Goal: Task Accomplishment & Management: Manage account settings

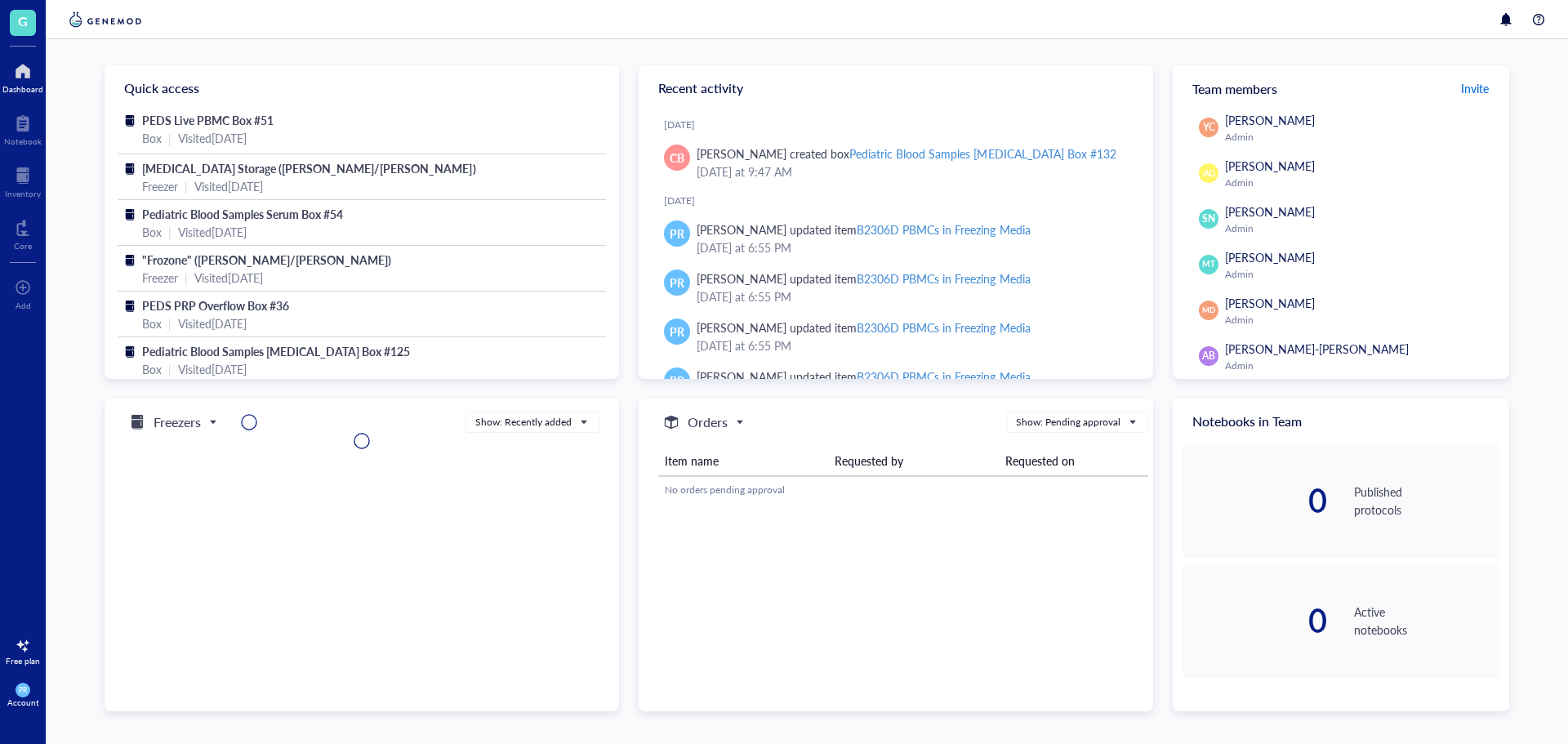
click at [1473, 89] on span "Invite" at bounding box center [1474, 88] width 27 height 16
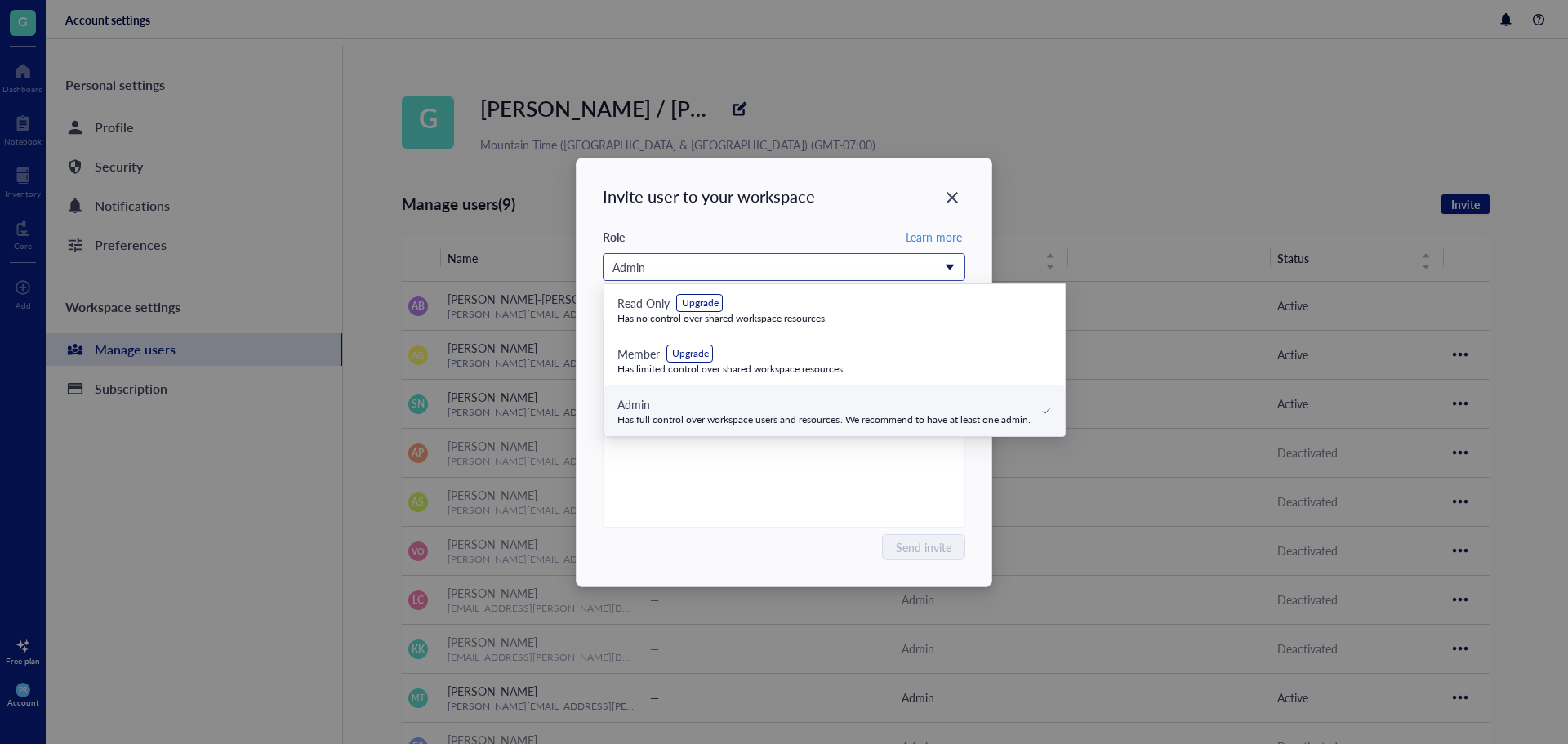
click at [712, 266] on div "Admin" at bounding box center [776, 267] width 325 height 18
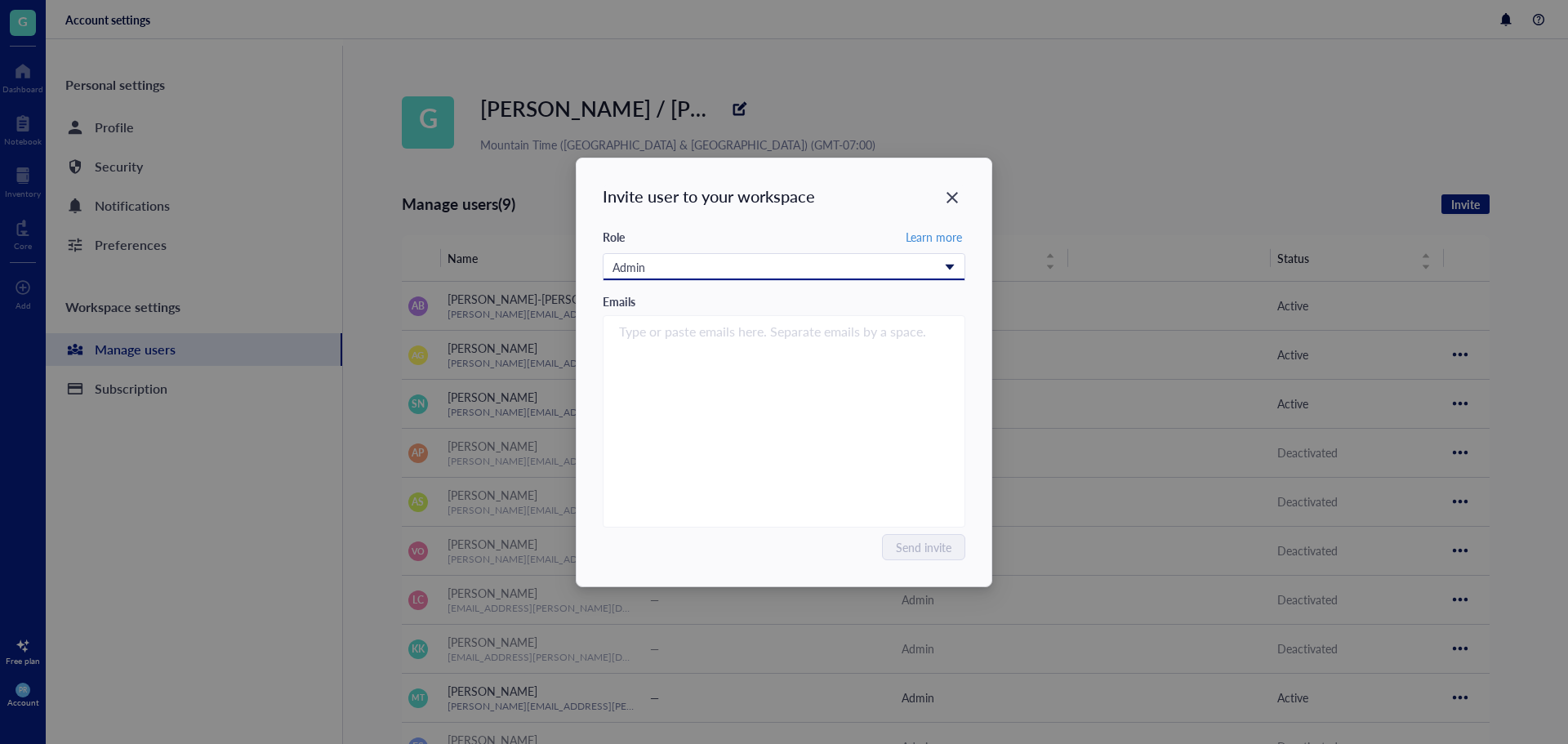
click at [689, 272] on div "Admin" at bounding box center [776, 267] width 325 height 18
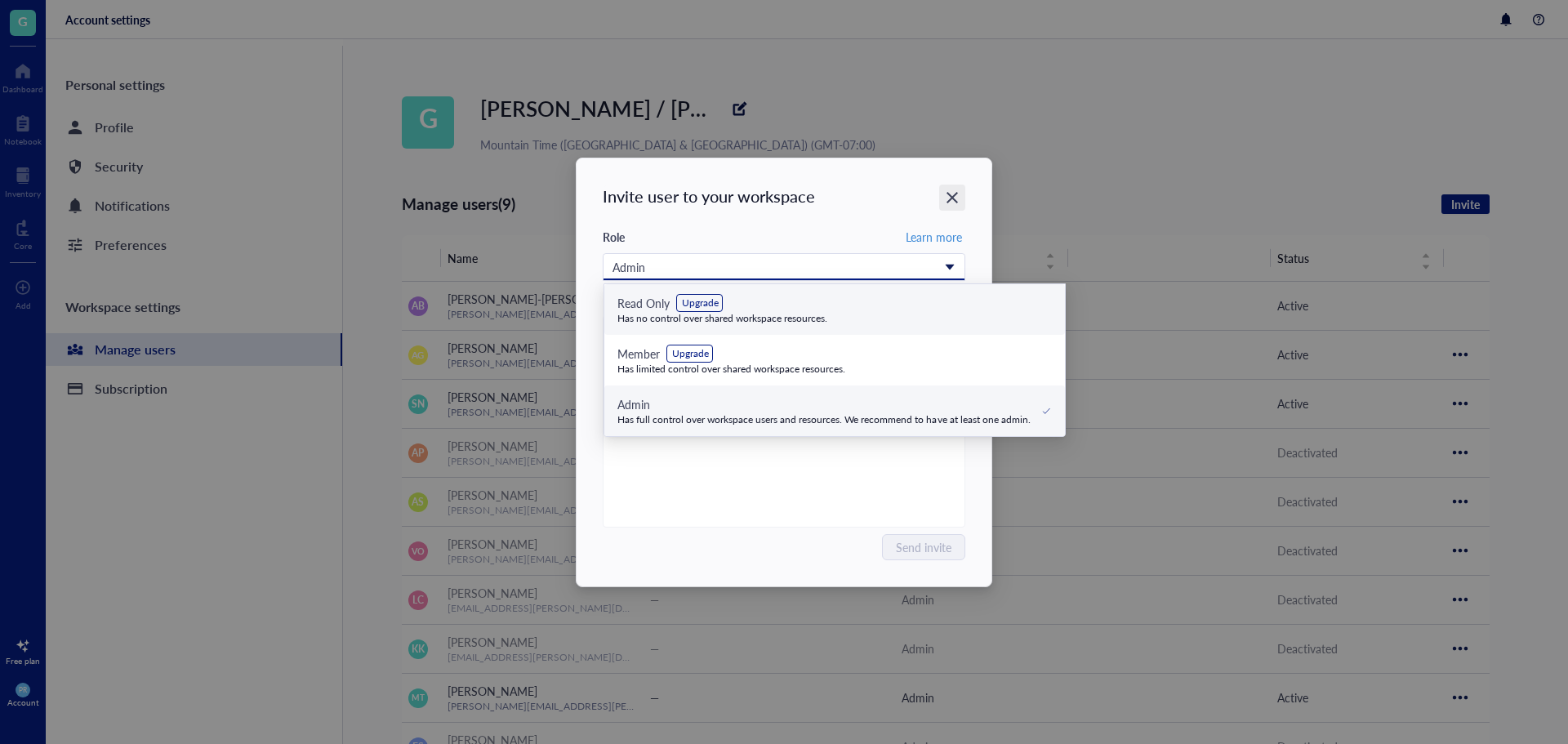
click at [952, 194] on icon "Close" at bounding box center [953, 197] width 16 height 16
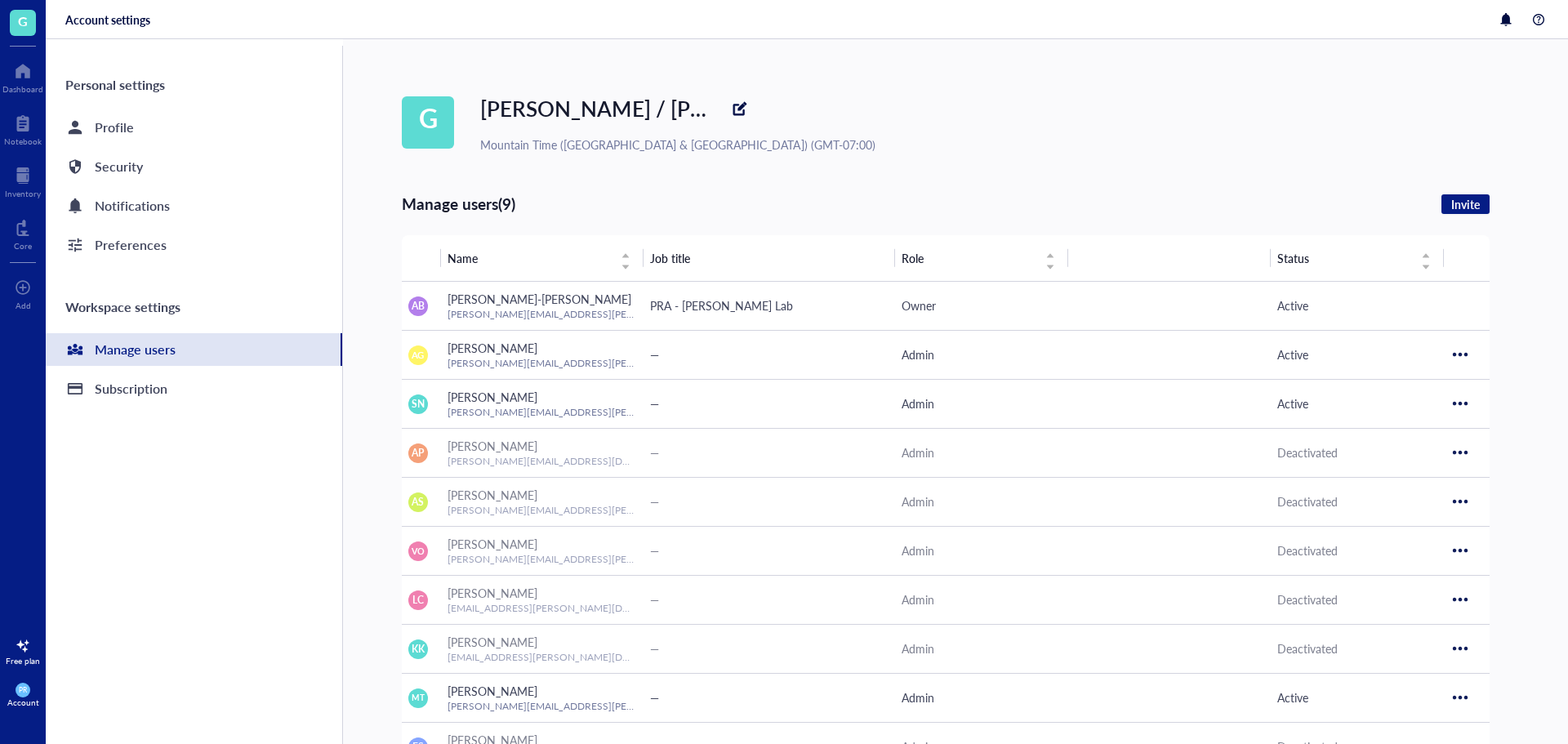
click at [917, 160] on div "G Garcia / Nakano Mountain Time (US & Canada) (GMT-07:00) Manage users (9) Invi…" at bounding box center [984, 541] width 1166 height 1004
click at [371, 218] on div "G Garcia / Nakano Mountain Time (US & Canada) (GMT-07:00) Manage users (9) Invi…" at bounding box center [955, 541] width 1225 height 1004
click at [265, 350] on div "Manage users" at bounding box center [194, 349] width 296 height 33
click at [272, 348] on div "Manage users" at bounding box center [194, 349] width 296 height 33
click at [1048, 260] on div "Role" at bounding box center [979, 258] width 154 height 18
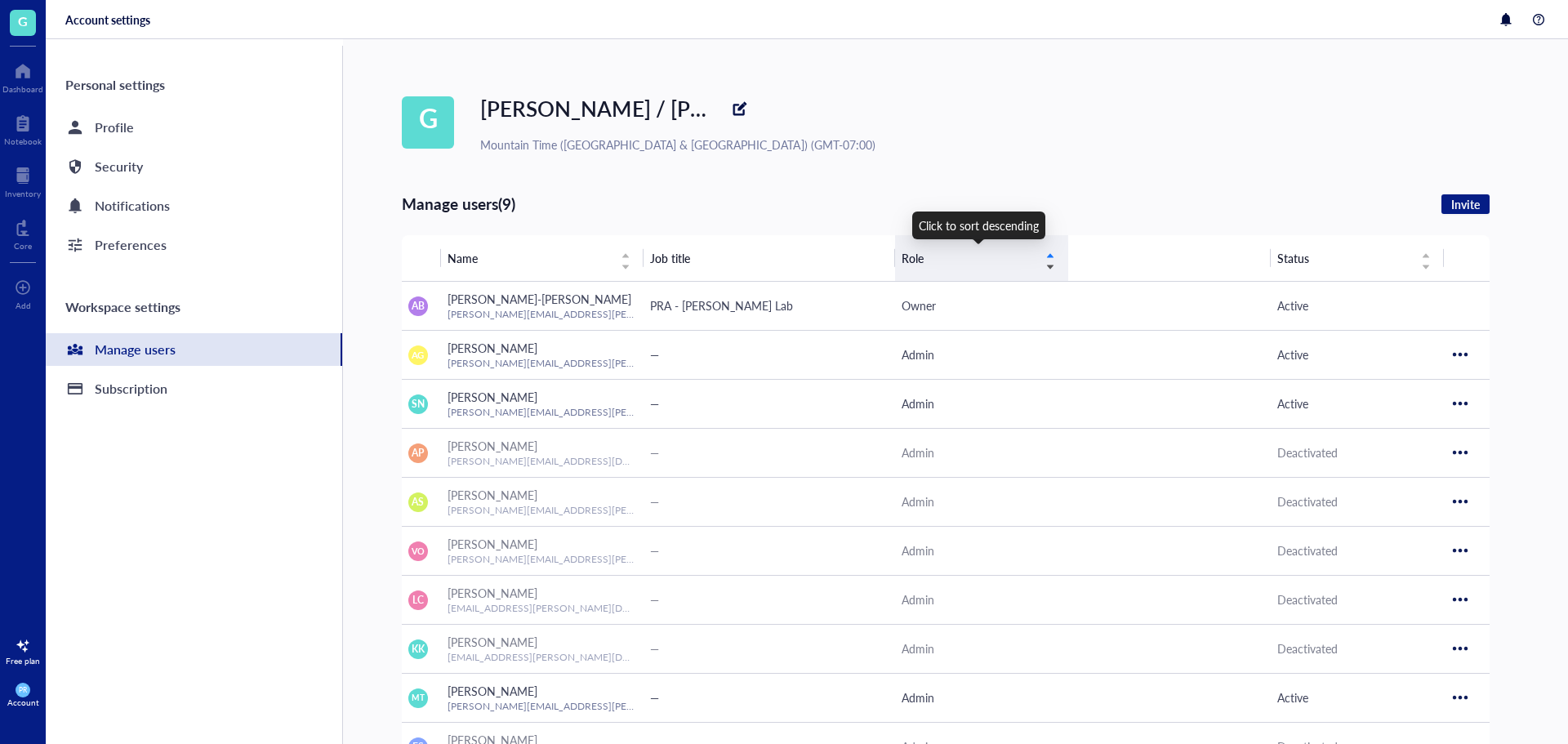
click at [1050, 255] on div "Role" at bounding box center [979, 258] width 154 height 18
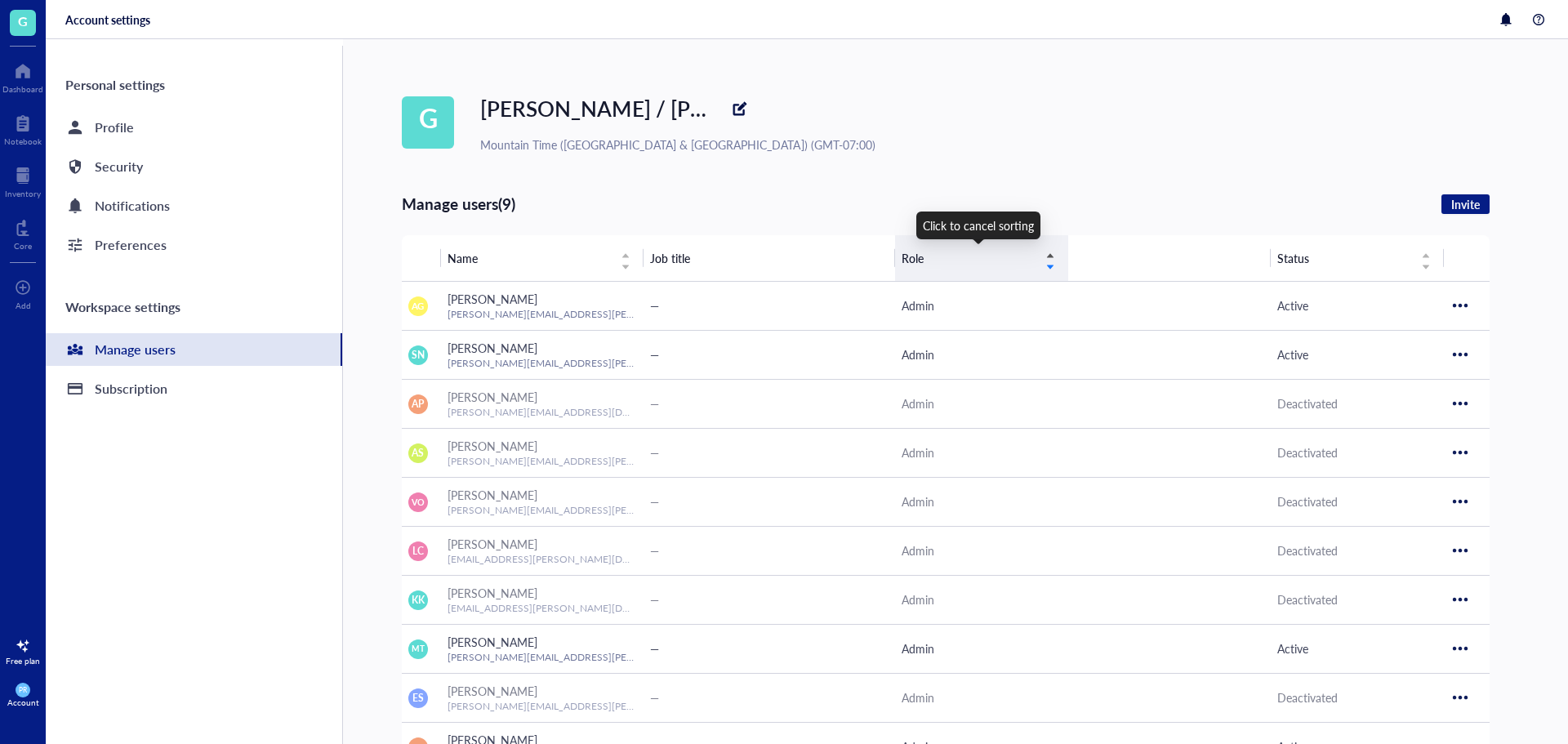
click at [1050, 254] on div "Role" at bounding box center [979, 258] width 154 height 18
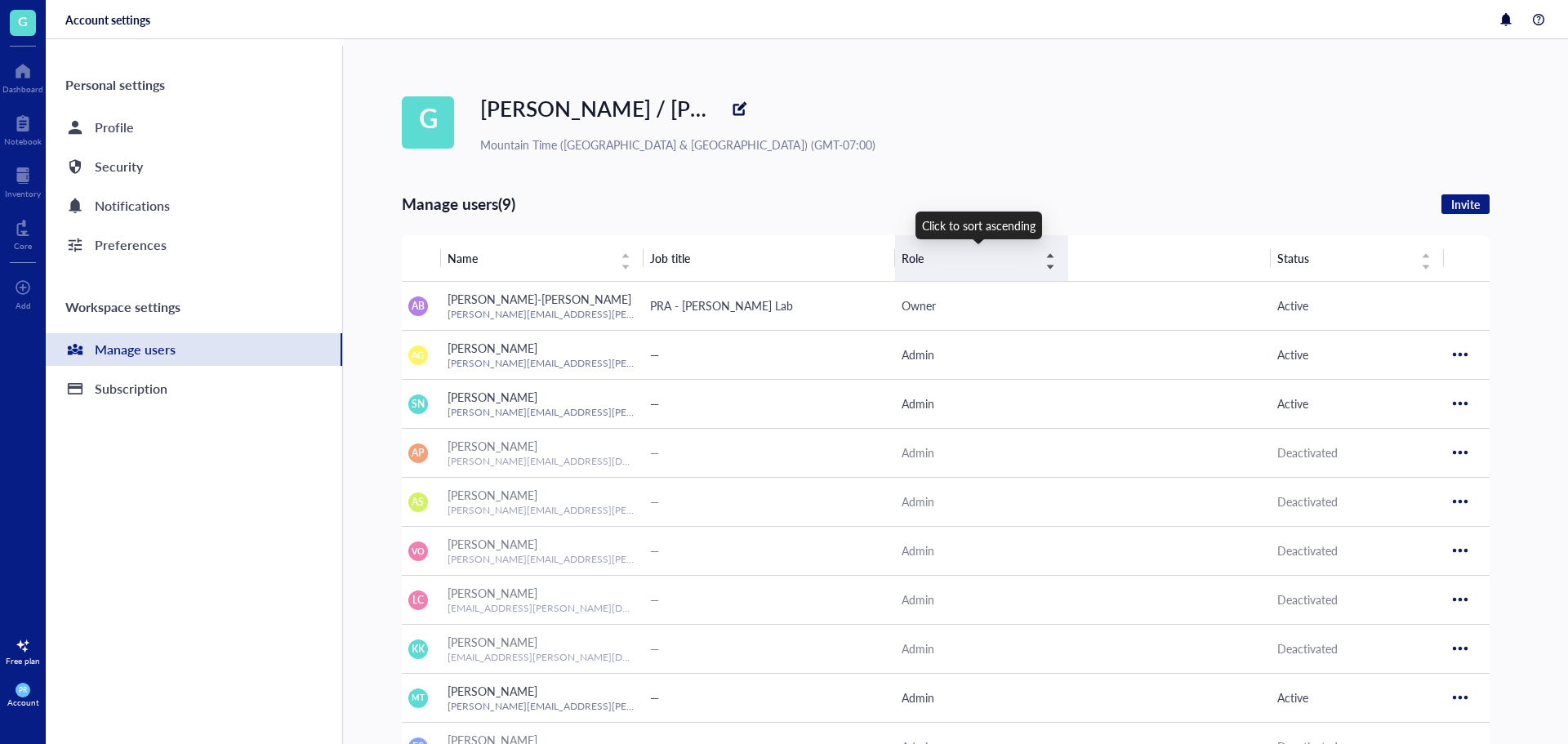
click at [1050, 254] on div "Role" at bounding box center [979, 258] width 154 height 18
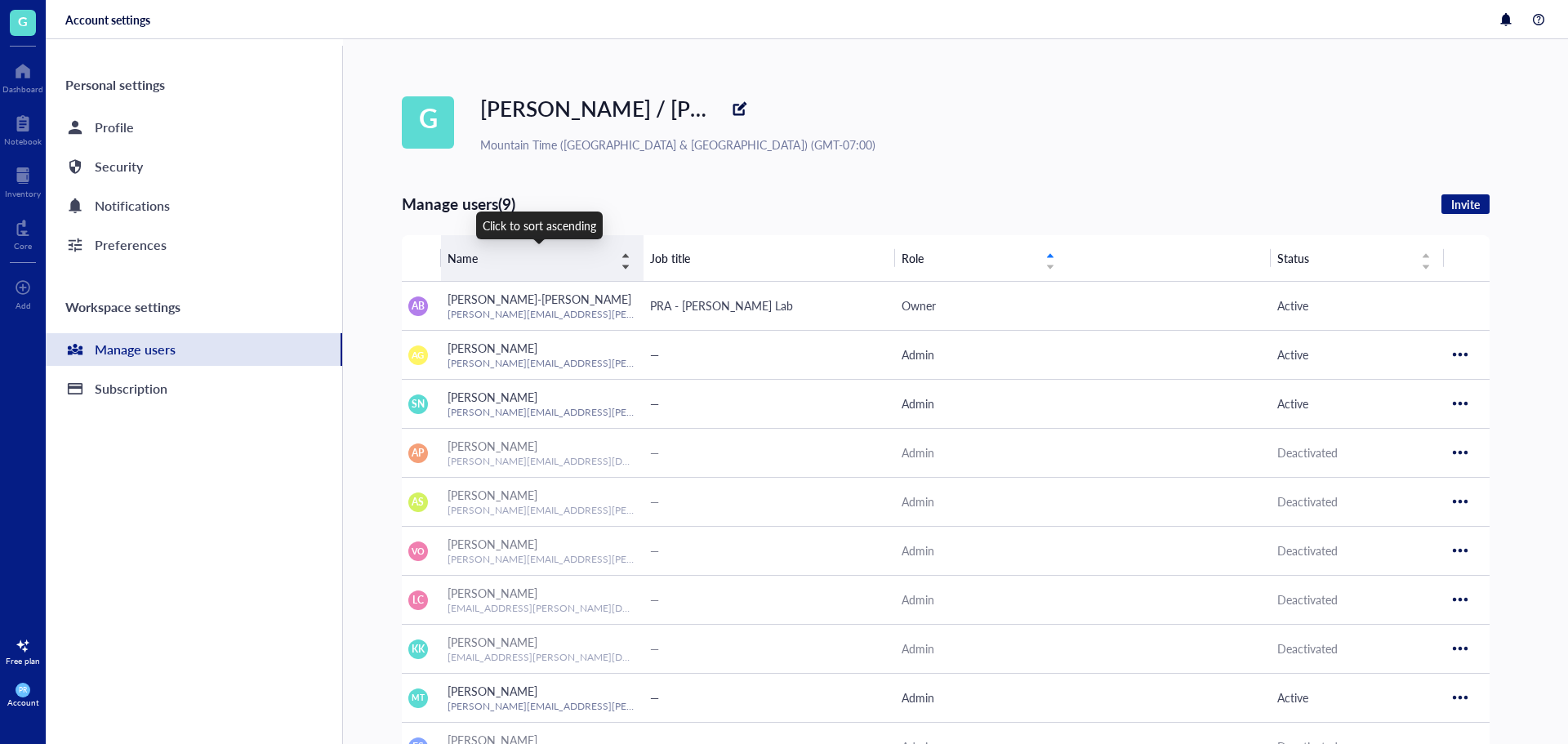
click at [625, 249] on div "Name" at bounding box center [539, 258] width 183 height 18
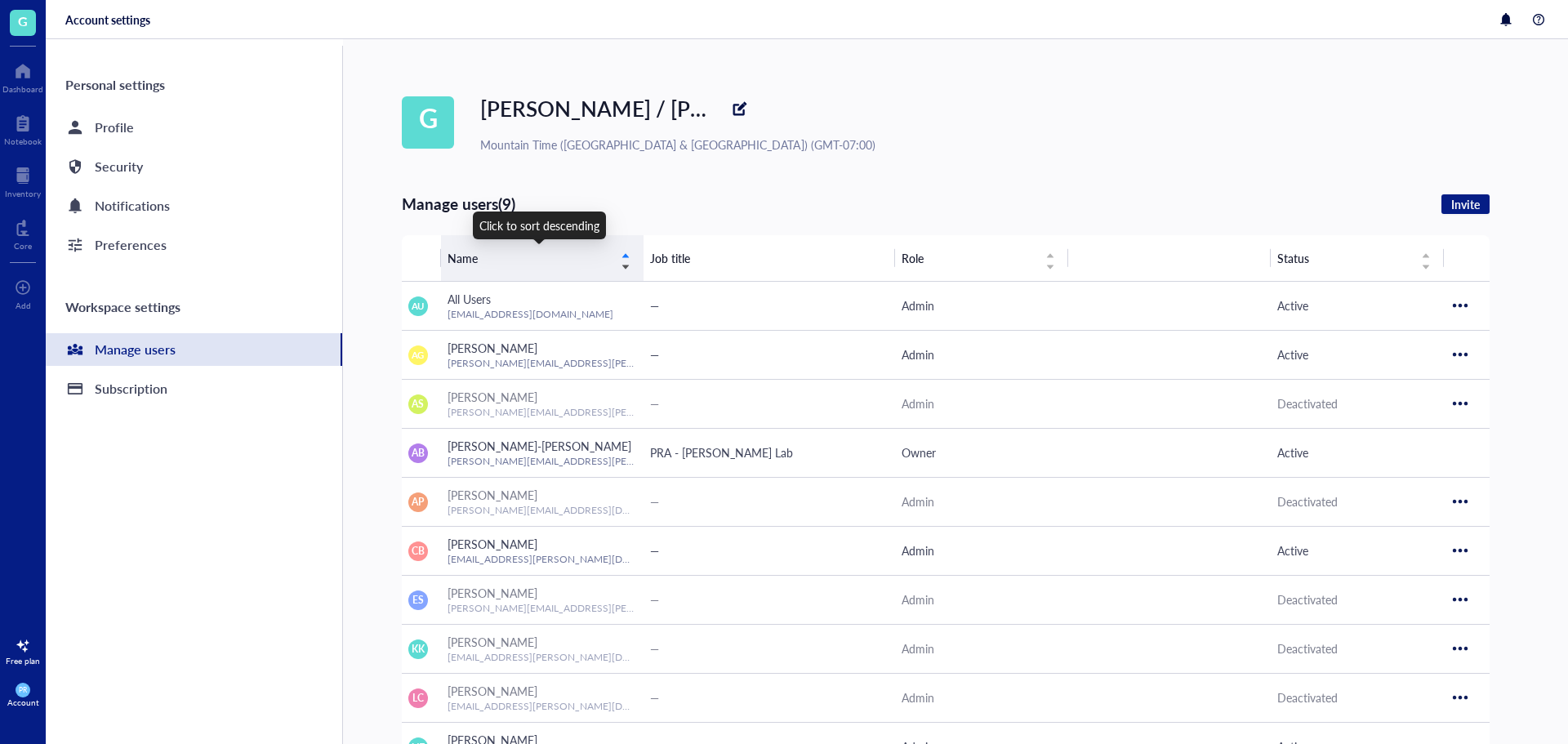
click at [625, 249] on div "Name" at bounding box center [539, 258] width 183 height 18
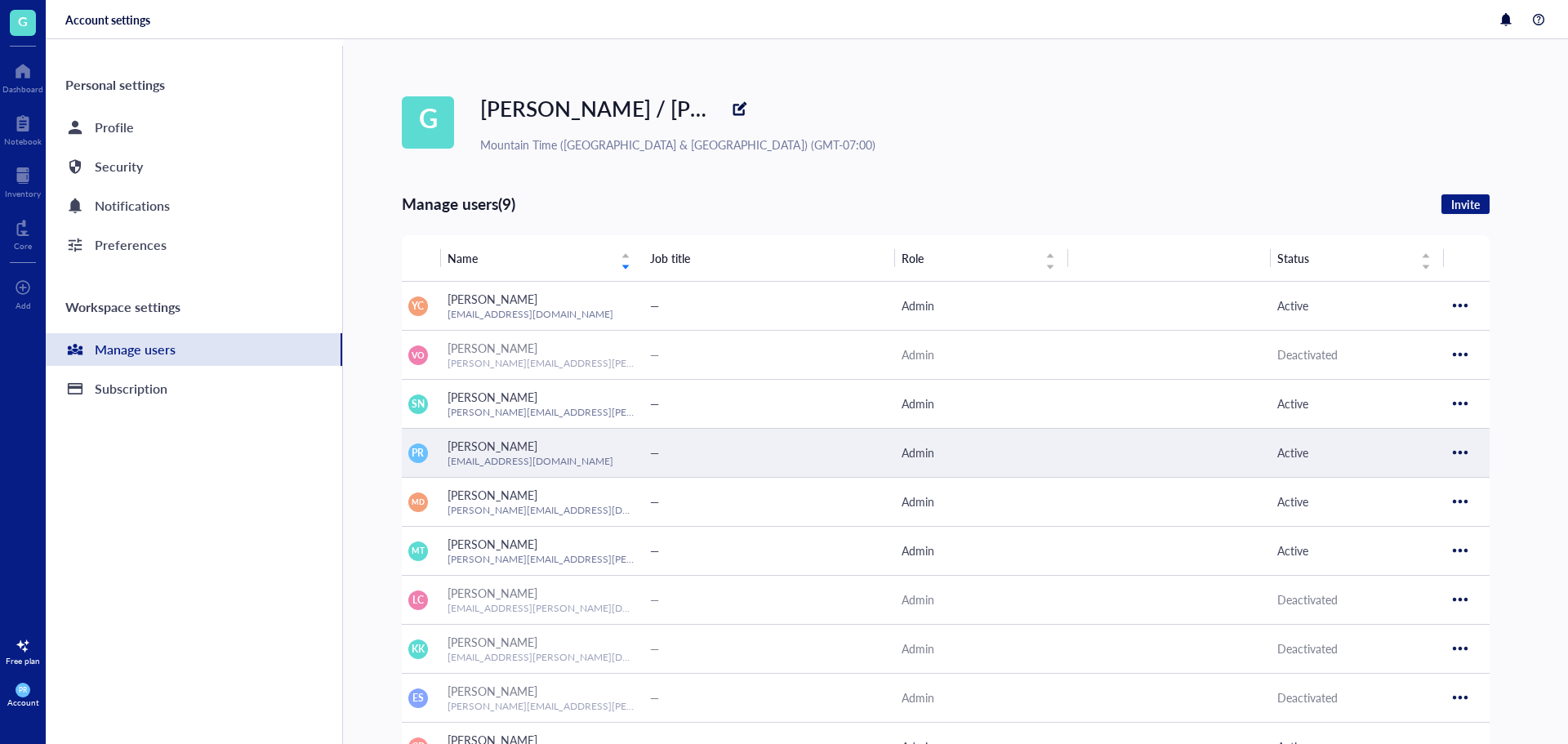
click at [1472, 462] on div at bounding box center [1461, 453] width 27 height 27
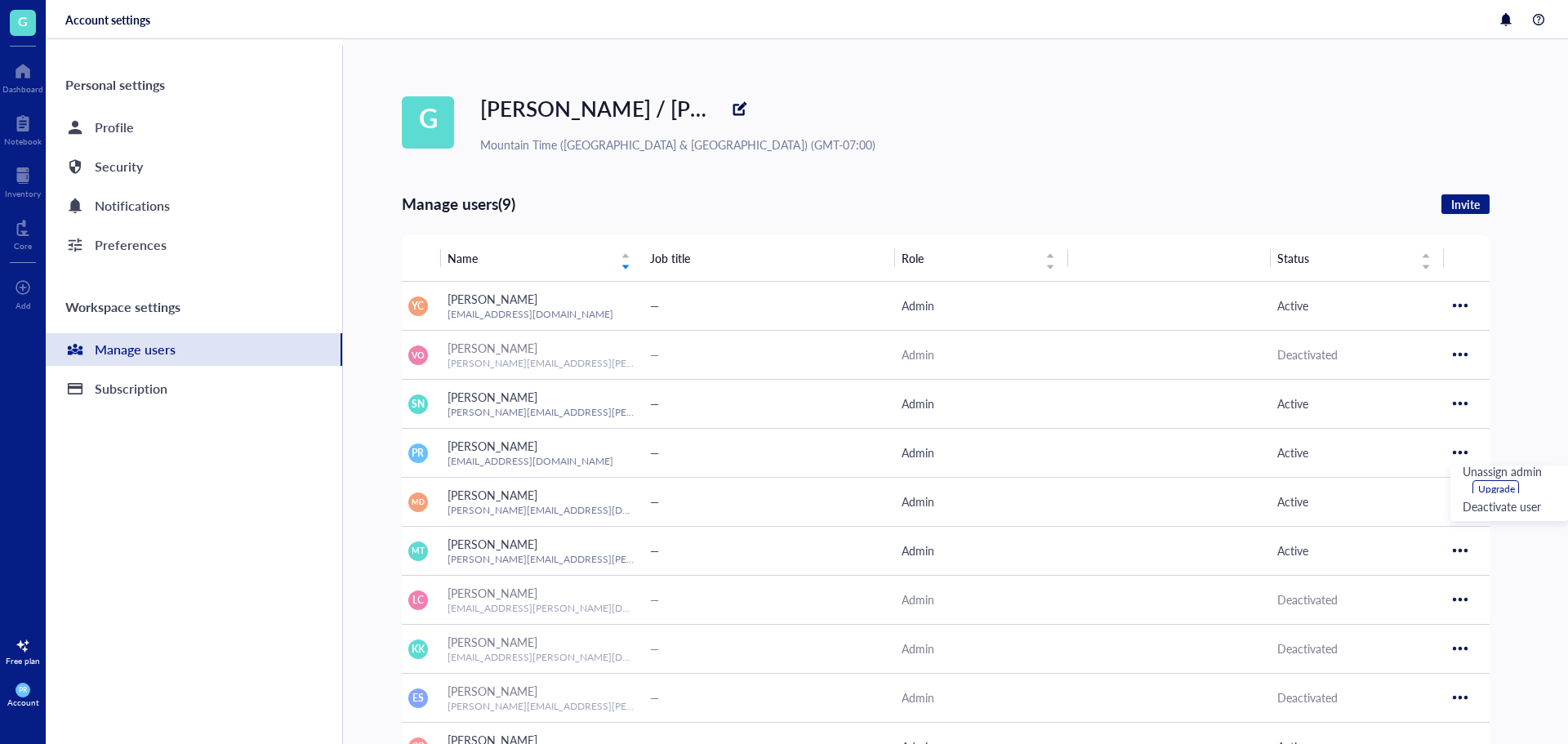
click at [1091, 181] on div "G Garcia / Nakano Mountain Time (US & Canada) (GMT-07:00) Manage users (9) Invi…" at bounding box center [984, 541] width 1166 height 1004
click at [148, 395] on div "Subscription" at bounding box center [131, 389] width 73 height 23
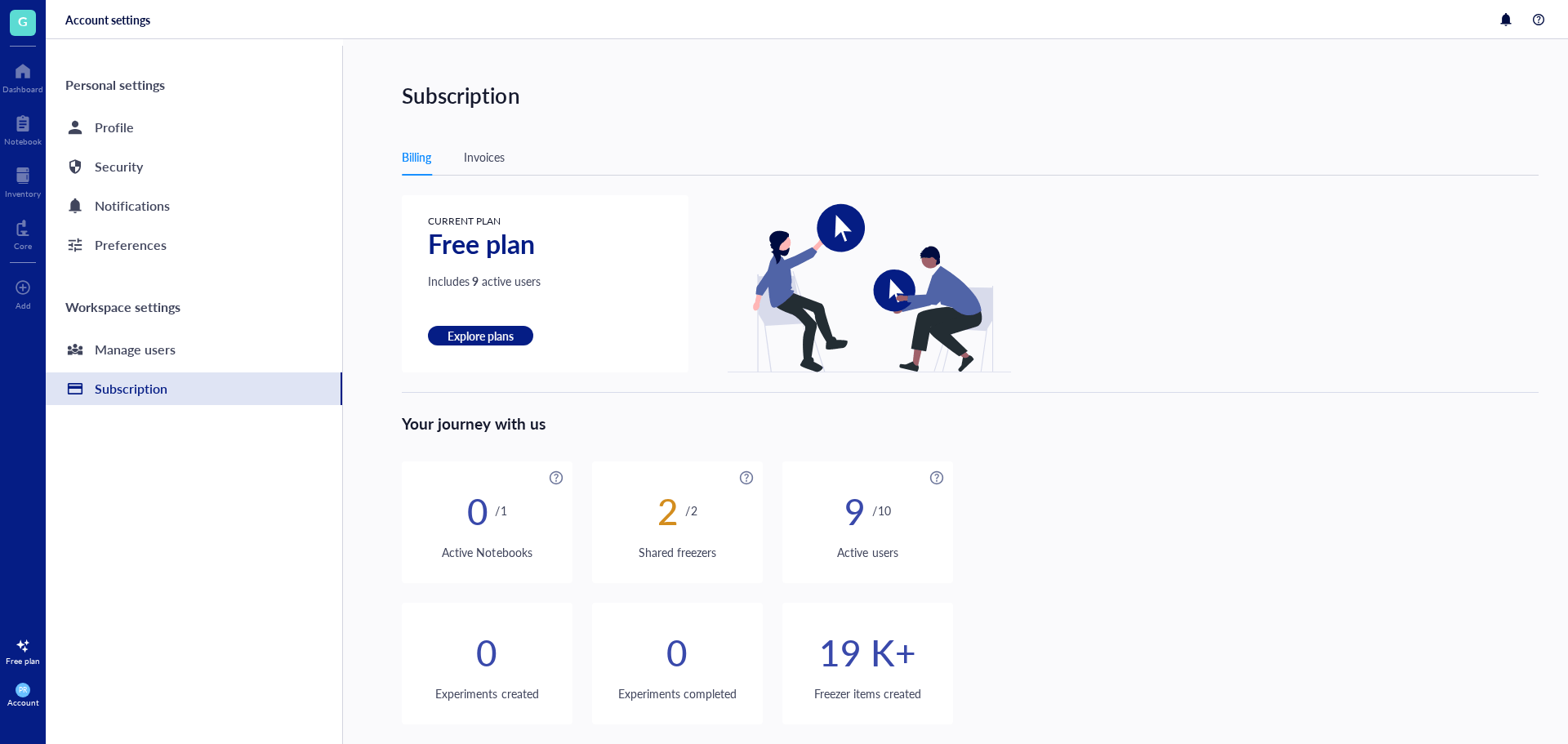
click at [18, 25] on span "G" at bounding box center [22, 20] width 10 height 20
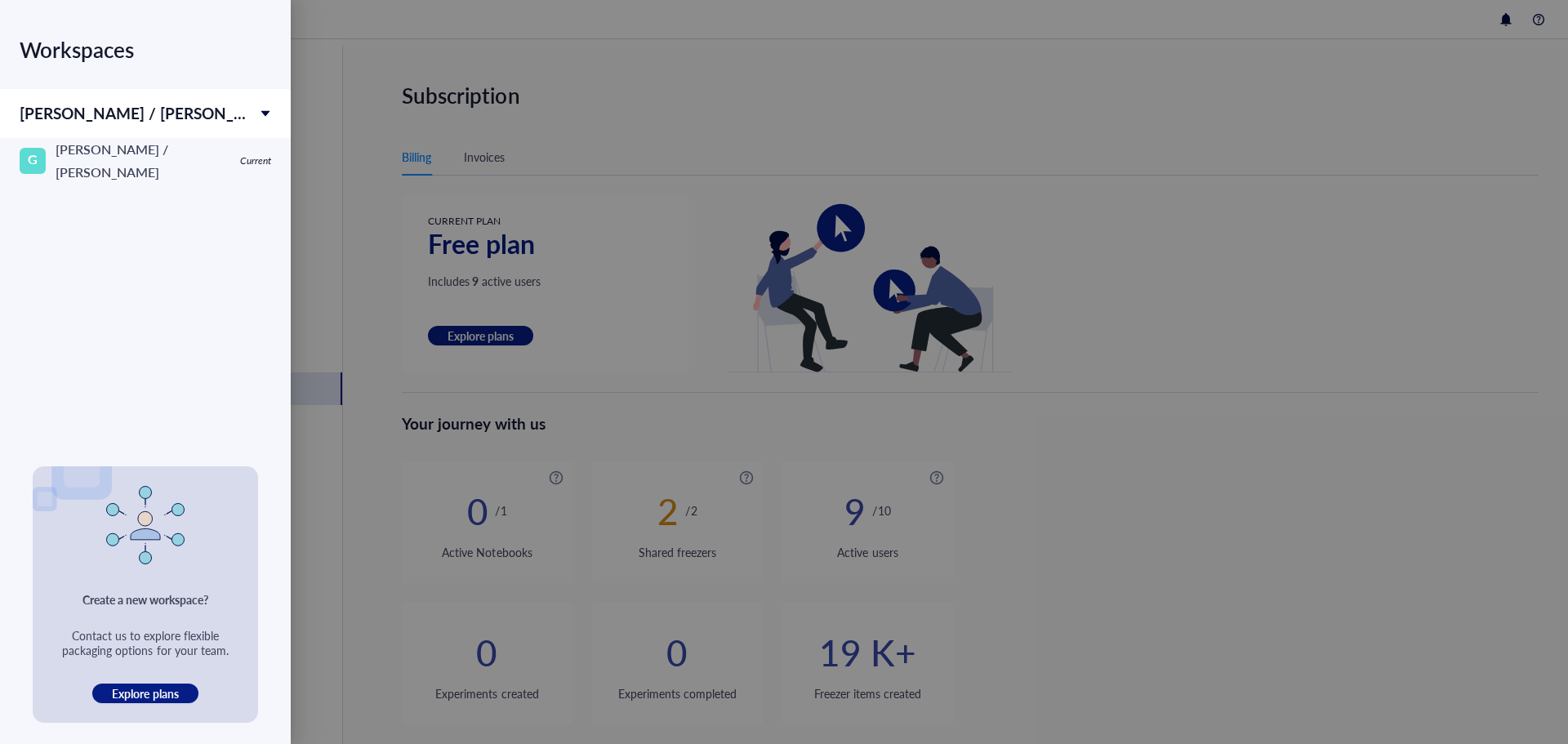
click at [234, 112] on div "Garcia / Nakano" at bounding box center [145, 113] width 291 height 49
click at [807, 48] on div at bounding box center [784, 372] width 1568 height 744
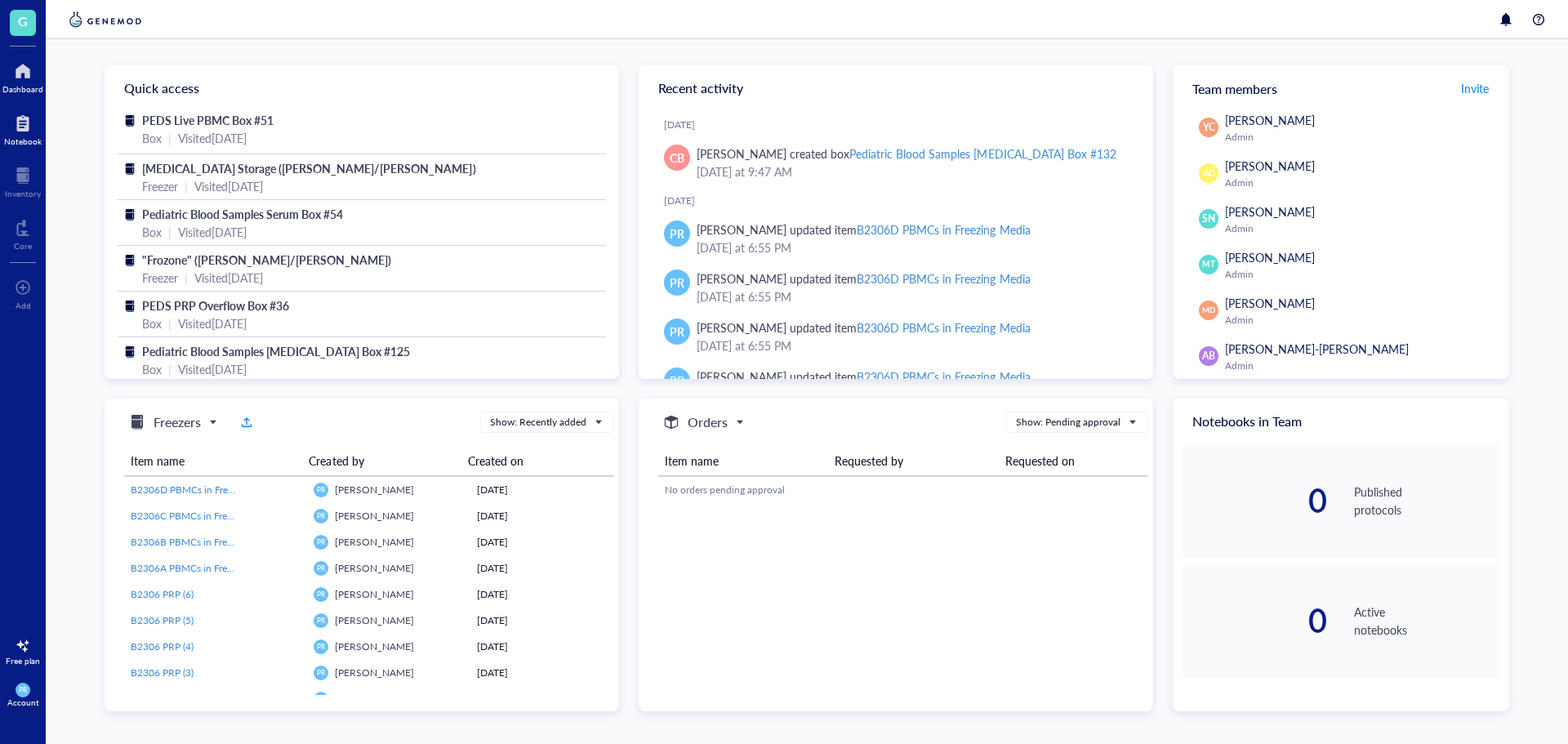
click at [32, 138] on div "Notebook" at bounding box center [23, 141] width 37 height 10
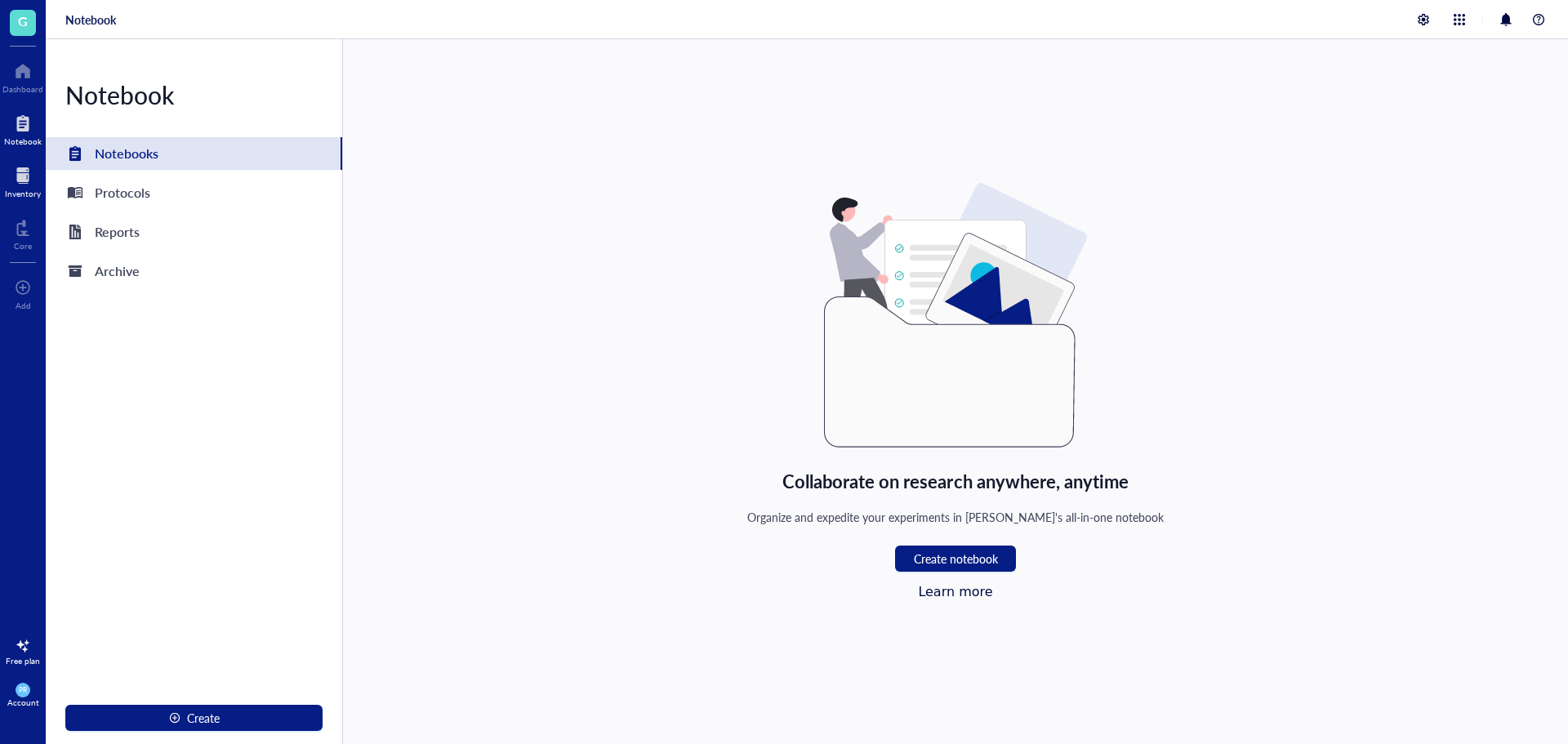
click at [27, 180] on div at bounding box center [23, 176] width 36 height 27
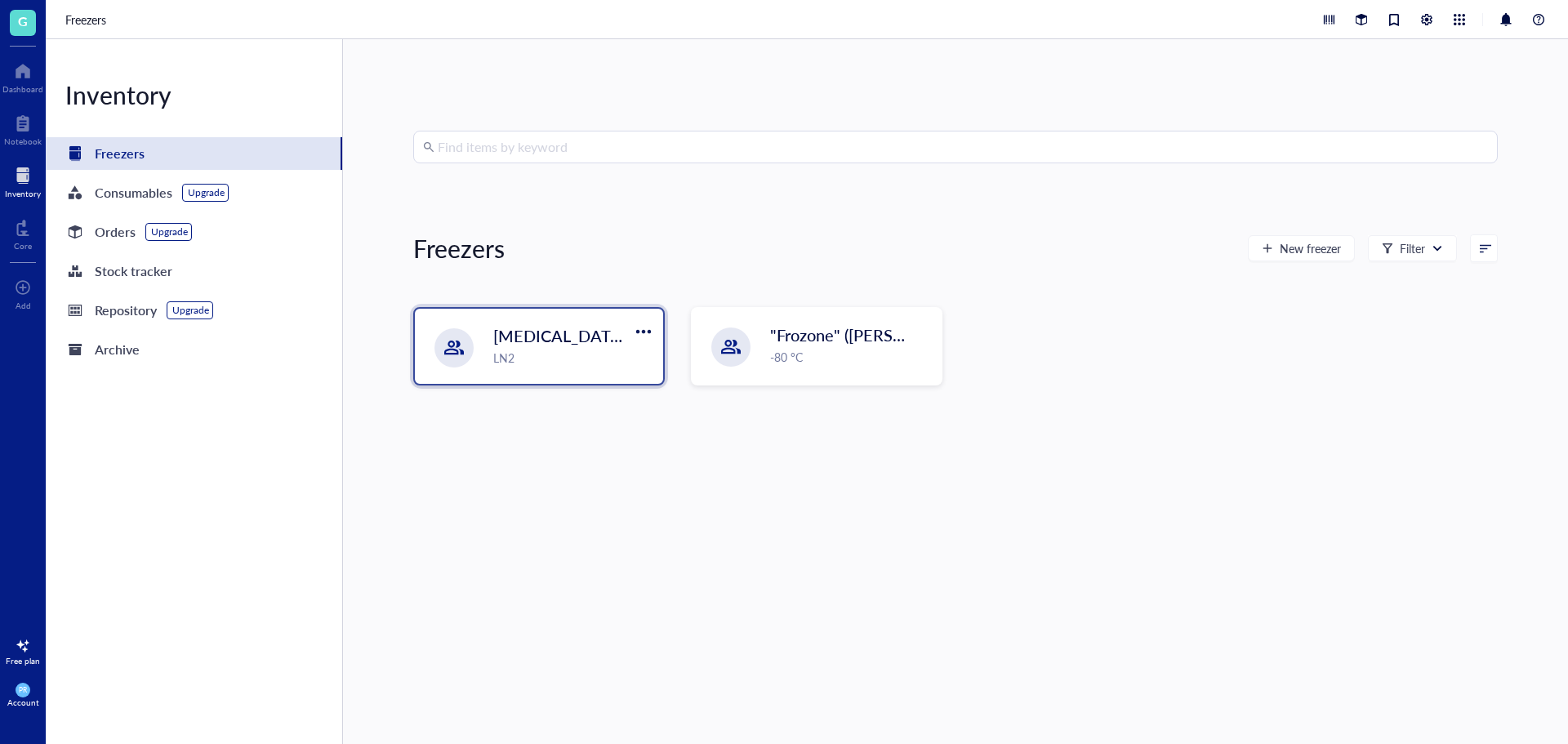
click at [577, 344] on span "[MEDICAL_DATA] Storage ([PERSON_NAME]/[PERSON_NAME])" at bounding box center [730, 336] width 473 height 23
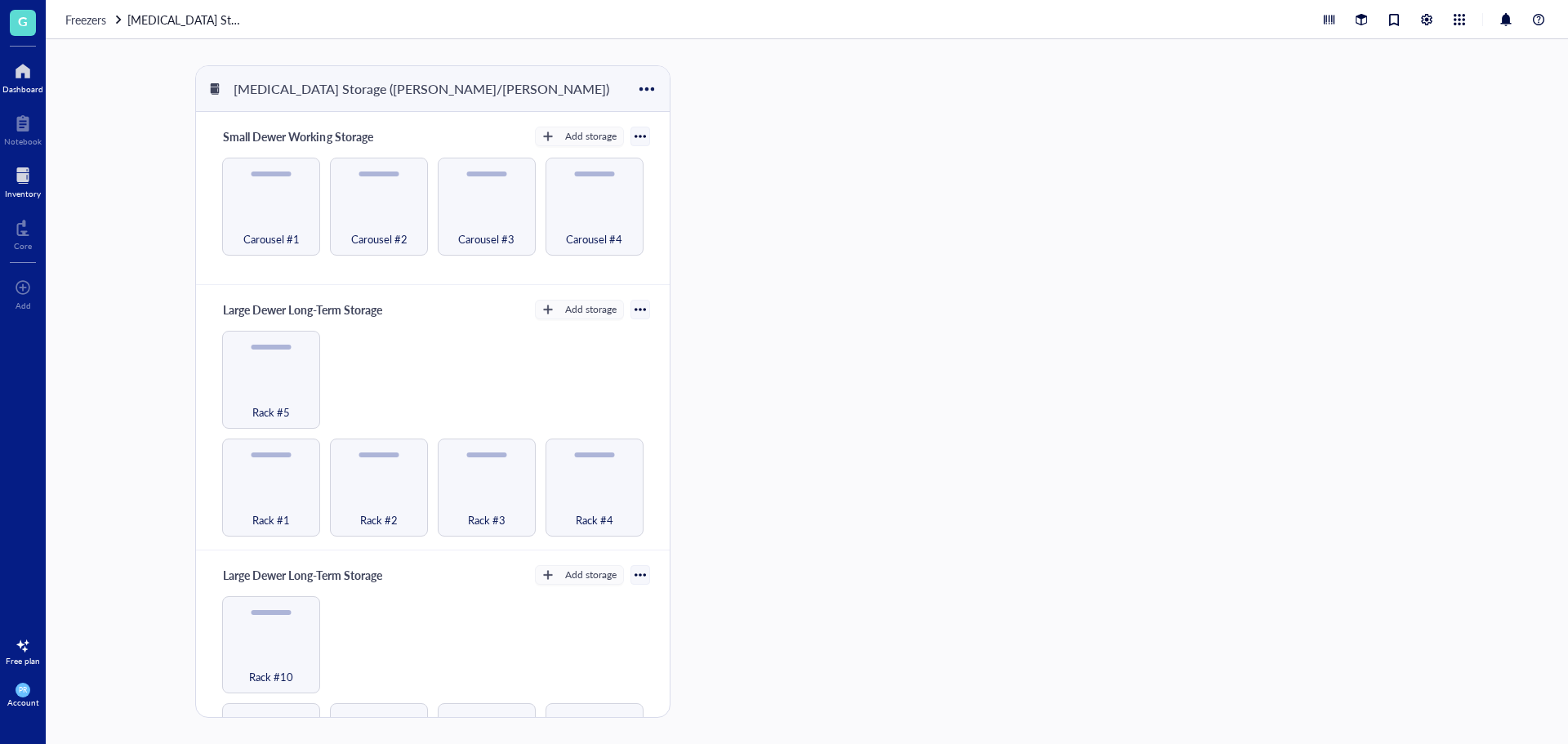
click at [27, 84] on div "Dashboard" at bounding box center [23, 88] width 41 height 10
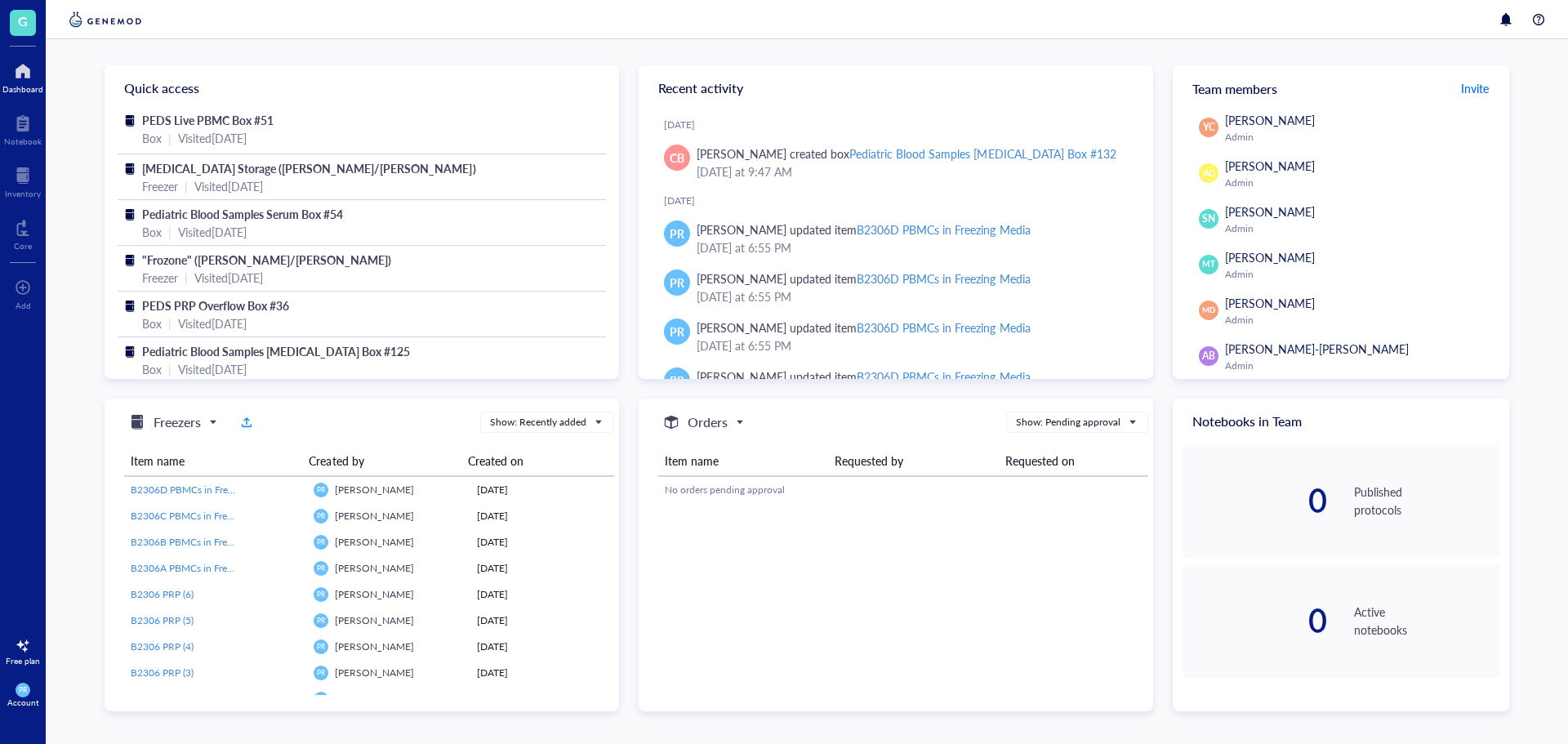
click at [1471, 93] on span "Invite" at bounding box center [1474, 88] width 27 height 16
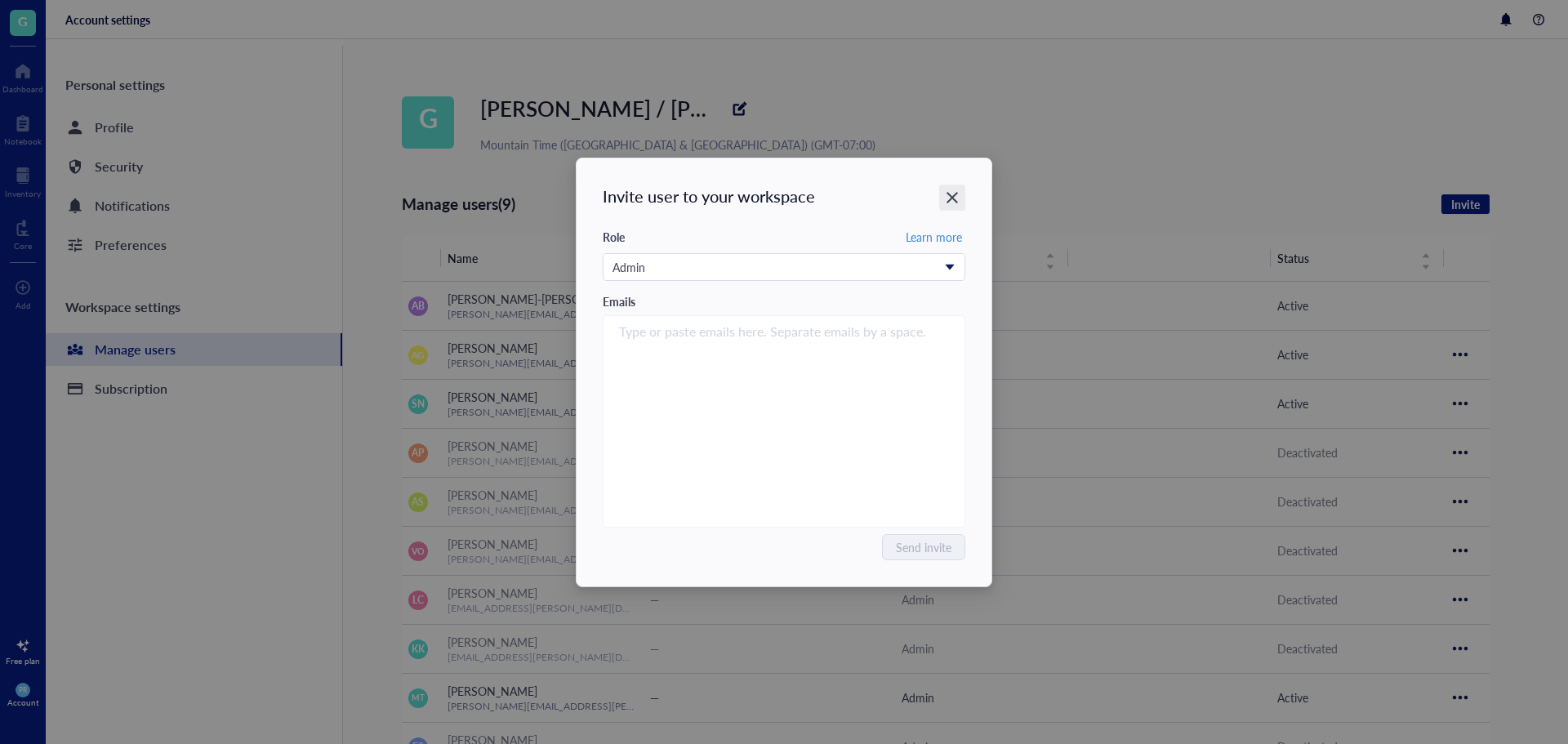
click at [950, 200] on icon "Close" at bounding box center [952, 197] width 11 height 12
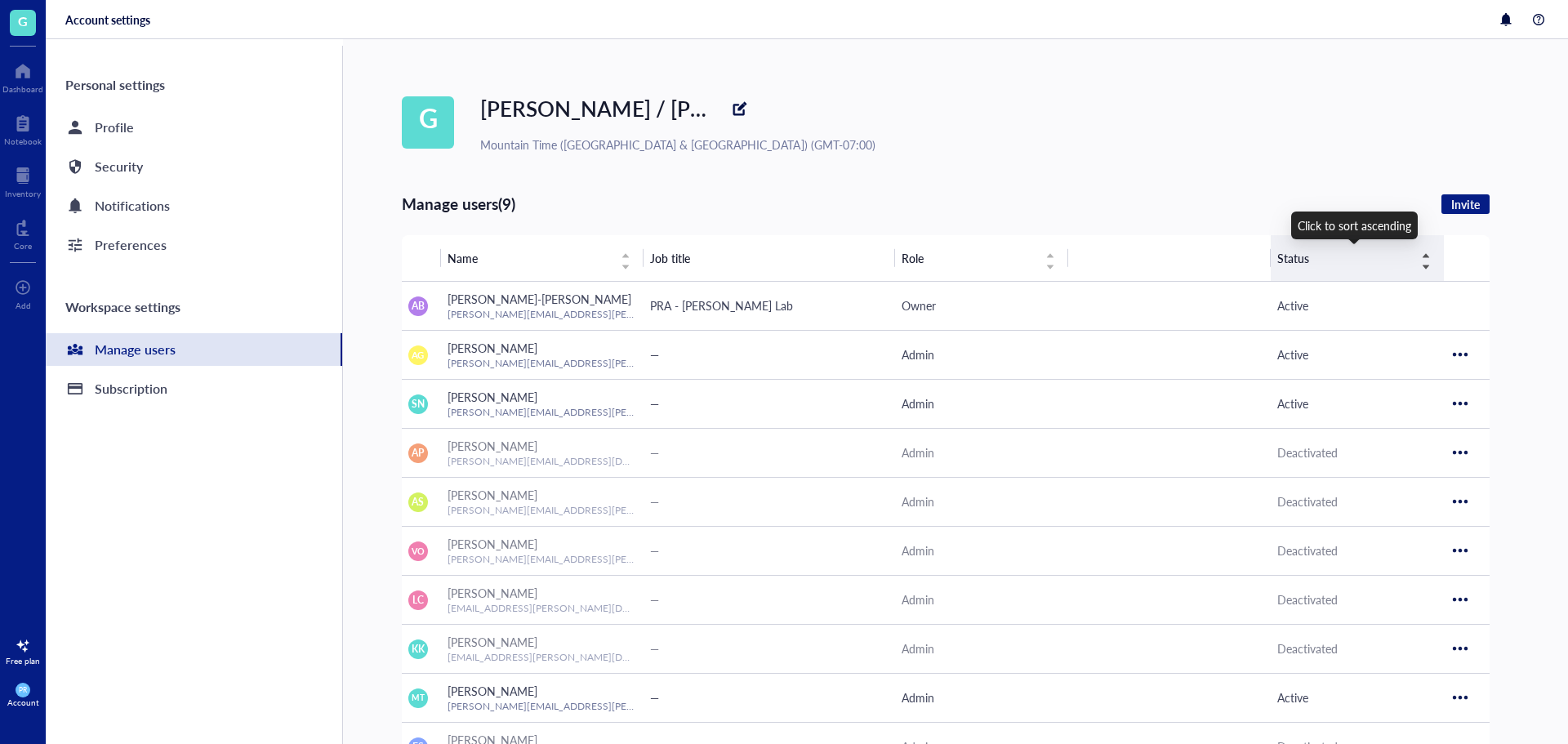
click at [1312, 266] on span "Status" at bounding box center [1343, 258] width 134 height 18
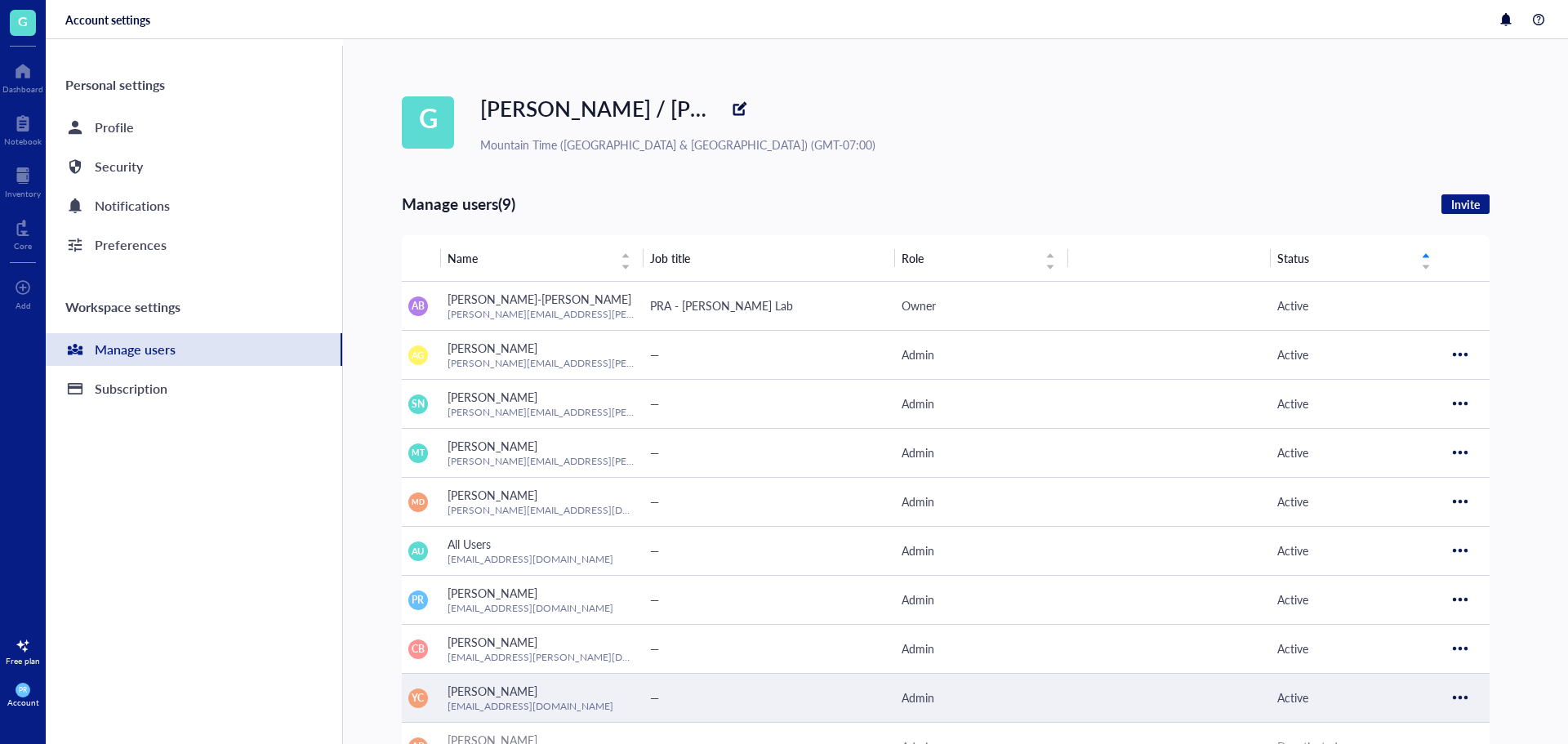
click at [1465, 700] on div at bounding box center [1461, 698] width 27 height 27
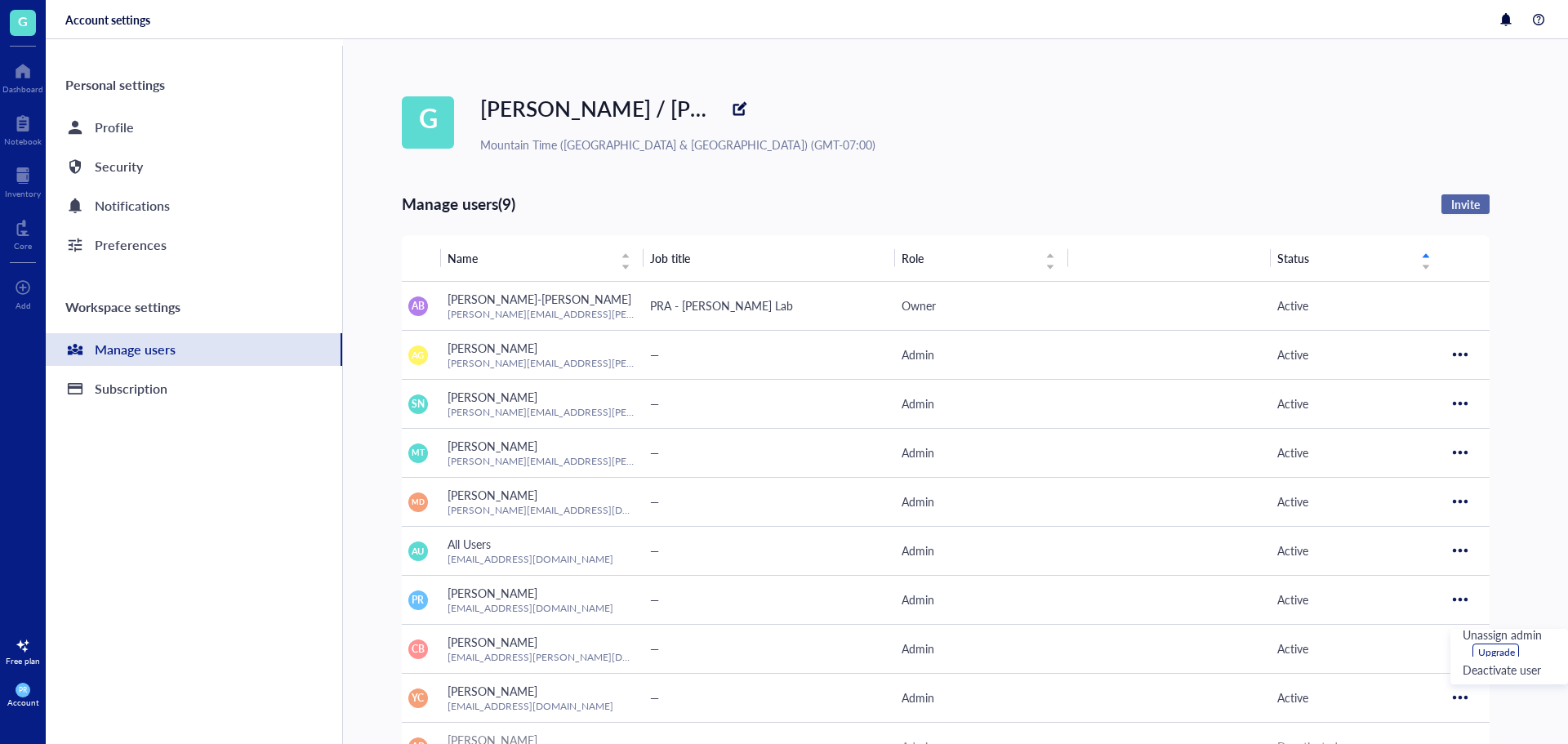
click at [1454, 207] on span "Invite" at bounding box center [1465, 204] width 28 height 15
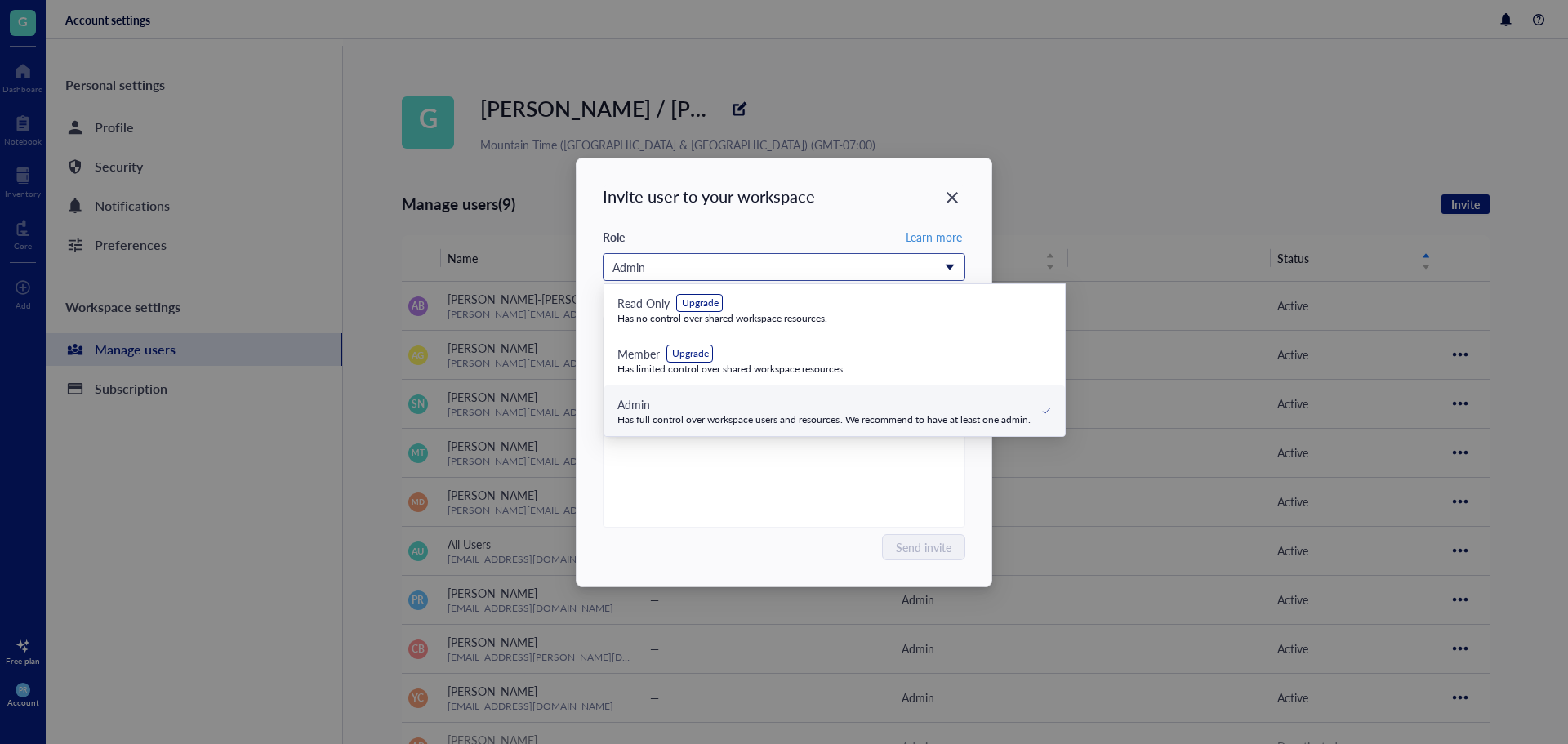
click at [739, 262] on div "Admin" at bounding box center [776, 267] width 325 height 18
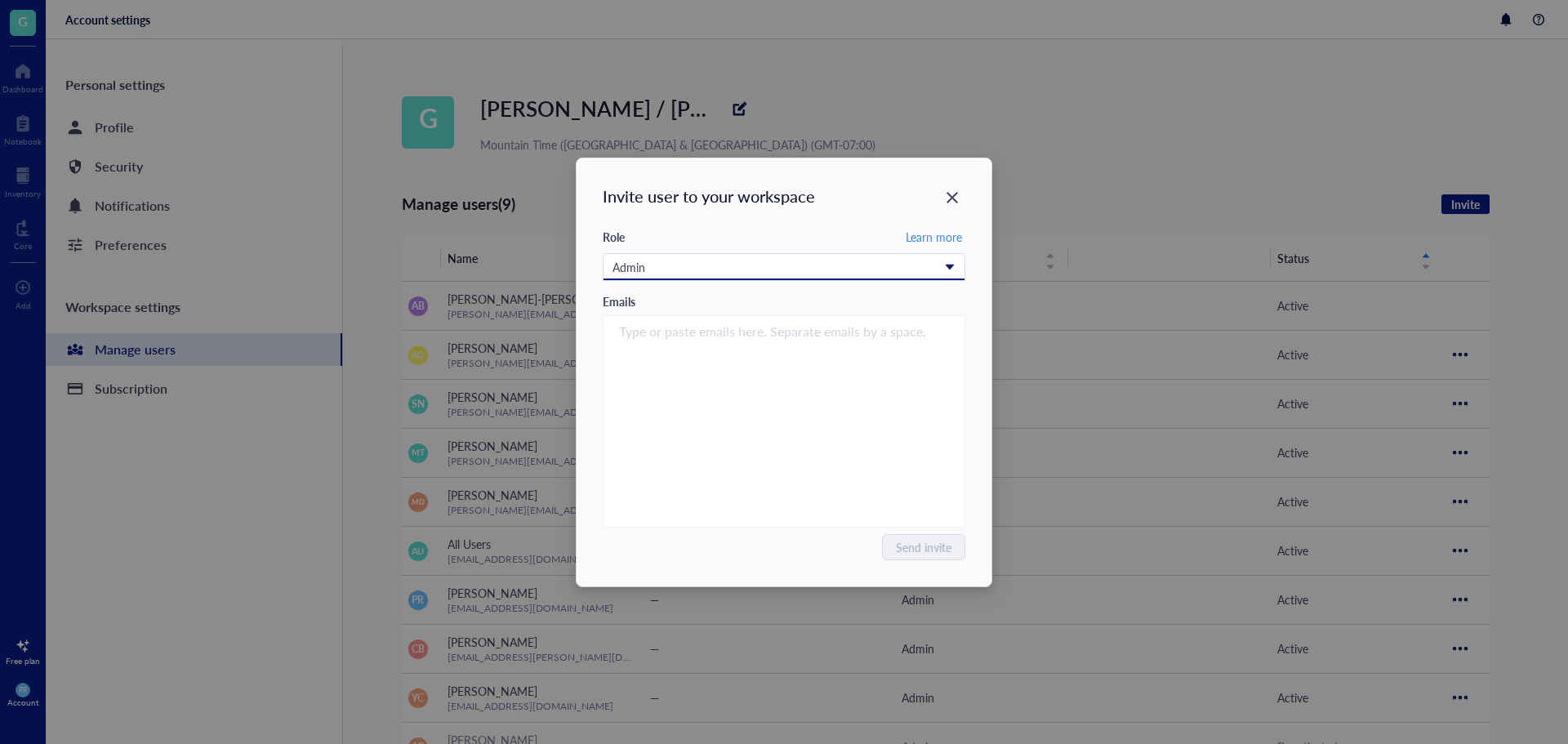
click at [739, 262] on div "Admin" at bounding box center [776, 267] width 325 height 18
click at [663, 337] on input "search" at bounding box center [780, 332] width 323 height 19
click at [1112, 104] on div "Invite user to your workspace Role Learn more Admin Read Only Upgrade Has no co…" at bounding box center [784, 372] width 1568 height 744
click at [781, 354] on div "Type or paste emails here. Separate emails by a space." at bounding box center [784, 421] width 348 height 204
click at [958, 206] on div "Close" at bounding box center [952, 198] width 27 height 27
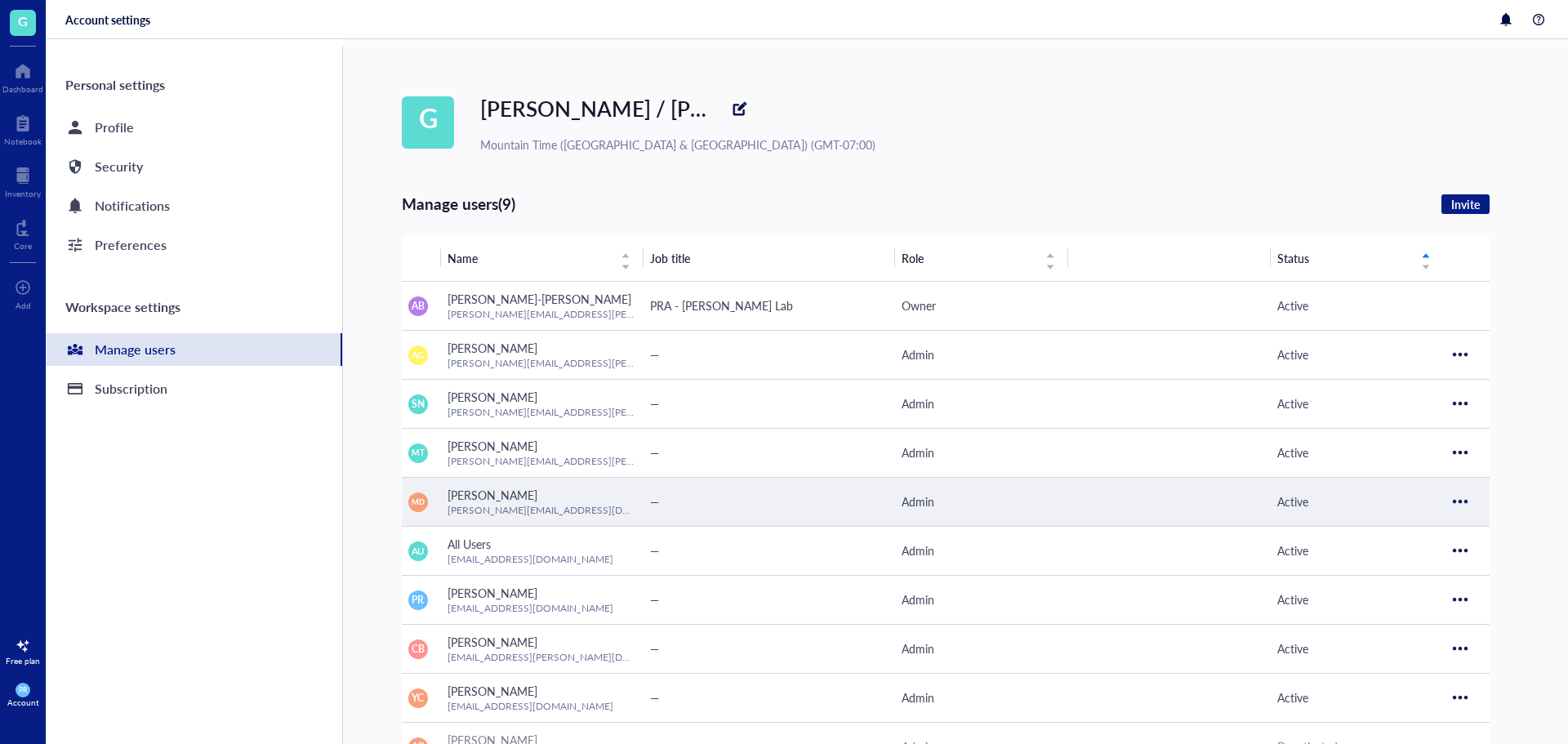
click at [1466, 502] on div at bounding box center [1461, 502] width 27 height 27
click at [1464, 497] on div at bounding box center [1461, 502] width 27 height 27
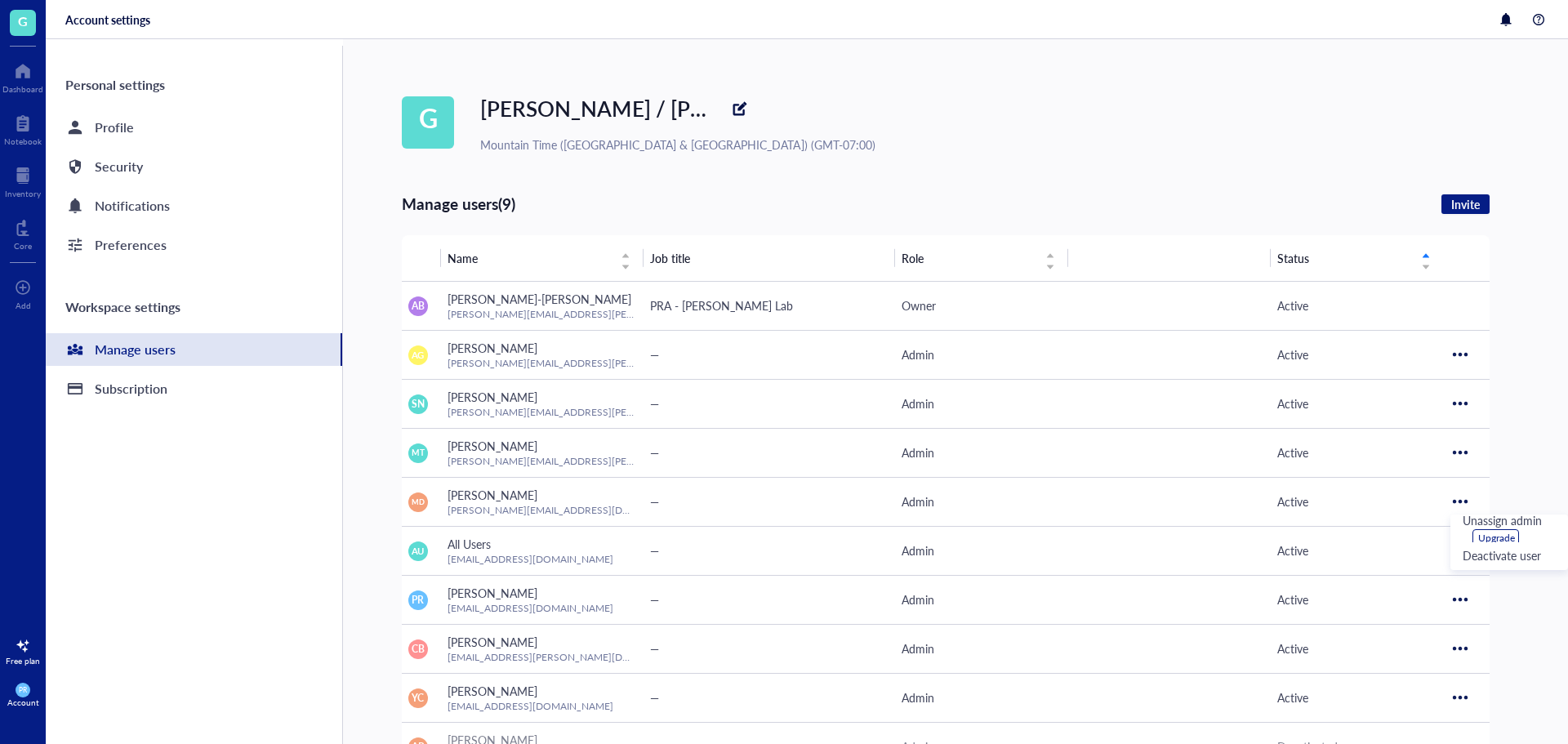
click at [1228, 112] on div "G Garcia / Nakano Mountain Time (US & Canada) (GMT-07:00)" at bounding box center [984, 122] width 1166 height 62
